Goal: Understand process/instructions: Learn about a topic

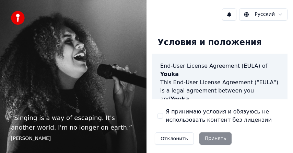
click at [162, 116] on button "Я принимаю условия и обязуюсь не использовать контент без лицензии" at bounding box center [159, 115] width 5 height 5
click at [215, 138] on button "Принять" at bounding box center [215, 138] width 33 height 12
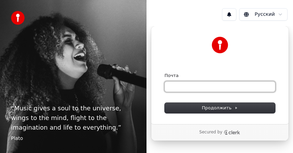
click at [192, 86] on input "Почта" at bounding box center [220, 86] width 110 height 10
click at [165, 72] on button "submit" at bounding box center [165, 72] width 0 height 0
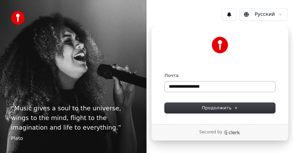
type input "**********"
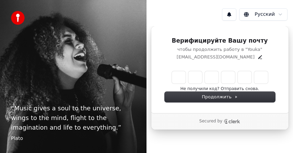
click at [178, 76] on input "Enter verification code" at bounding box center [220, 77] width 96 height 12
type input "******"
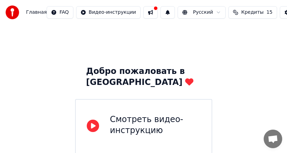
click at [241, 11] on span "Кредиты" at bounding box center [252, 12] width 22 height 7
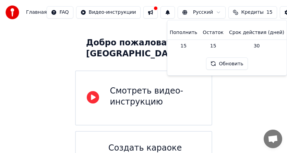
scroll to position [15, 0]
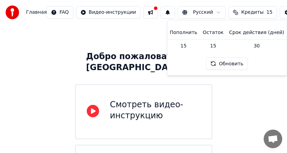
click at [132, 106] on div "Смотреть видео-инструкцию" at bounding box center [155, 110] width 91 height 22
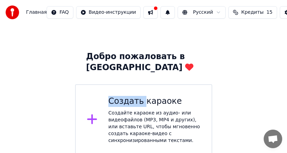
click at [132, 106] on div "Создать караоке" at bounding box center [154, 101] width 92 height 11
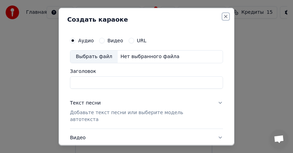
click at [223, 17] on button "Close" at bounding box center [225, 15] width 5 height 5
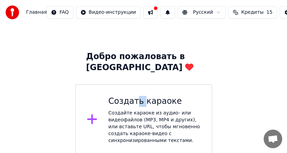
drag, startPoint x: 134, startPoint y: 104, endPoint x: 140, endPoint y: 101, distance: 7.1
click at [140, 101] on div "Создать караоке" at bounding box center [154, 101] width 92 height 11
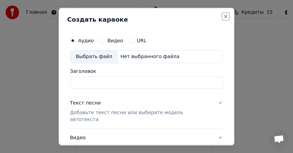
click at [223, 18] on button "Close" at bounding box center [225, 15] width 5 height 5
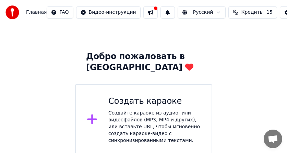
click at [143, 15] on button at bounding box center [150, 12] width 14 height 12
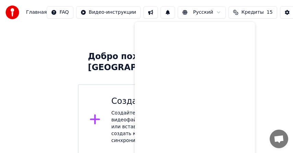
click at [95, 12] on html "Главная FAQ Видео-инструкции Русский Кредиты 15 Настройки Добро пожаловать в Yo…" at bounding box center [146, 116] width 293 height 262
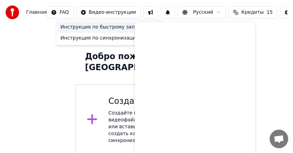
click at [88, 28] on div "Инструкция по быстрому запуску" at bounding box center [109, 27] width 103 height 11
